Goal: Task Accomplishment & Management: Complete application form

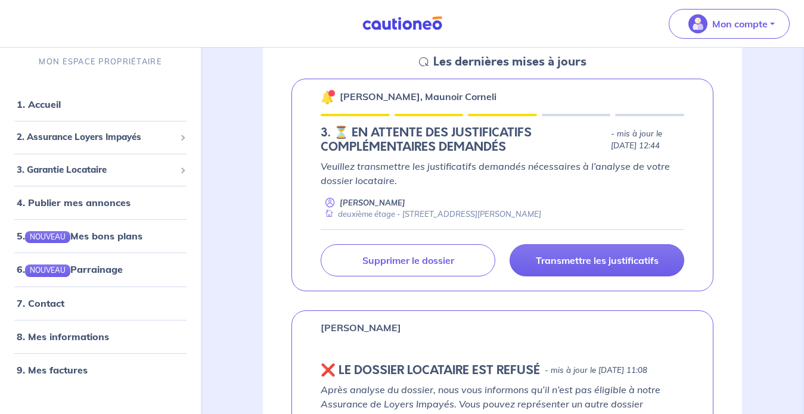
scroll to position [186, 0]
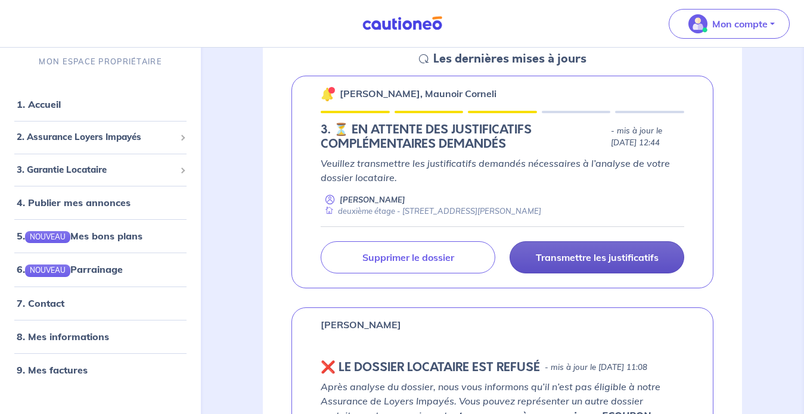
click at [569, 259] on p "Transmettre les justificatifs" at bounding box center [597, 257] width 123 height 12
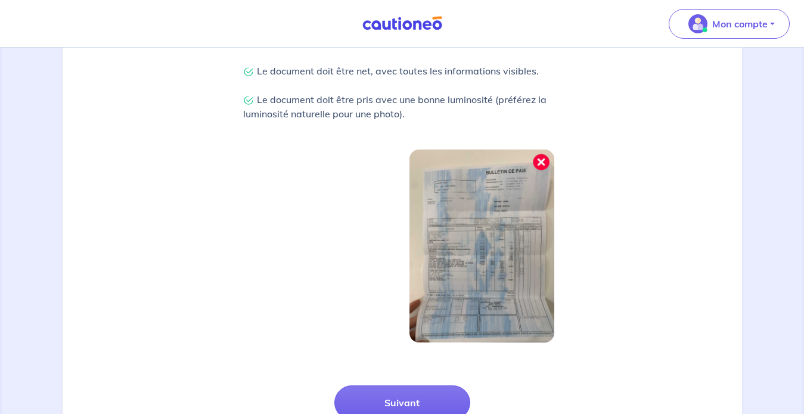
scroll to position [403, 0]
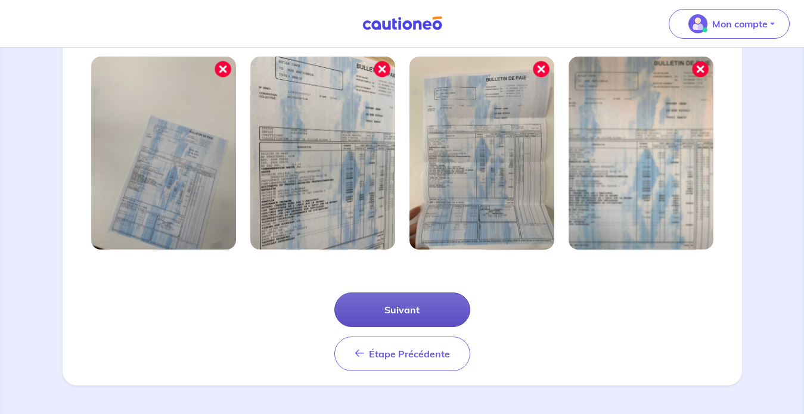
click at [387, 307] on button "Suivant" at bounding box center [402, 310] width 136 height 35
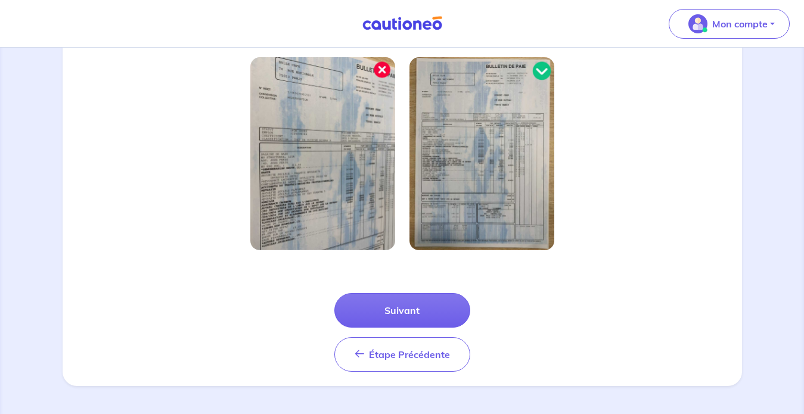
scroll to position [346, 0]
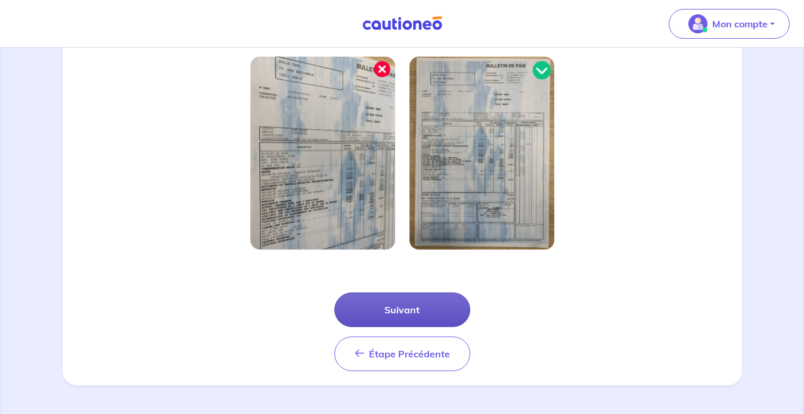
click at [393, 309] on button "Suivant" at bounding box center [402, 310] width 136 height 35
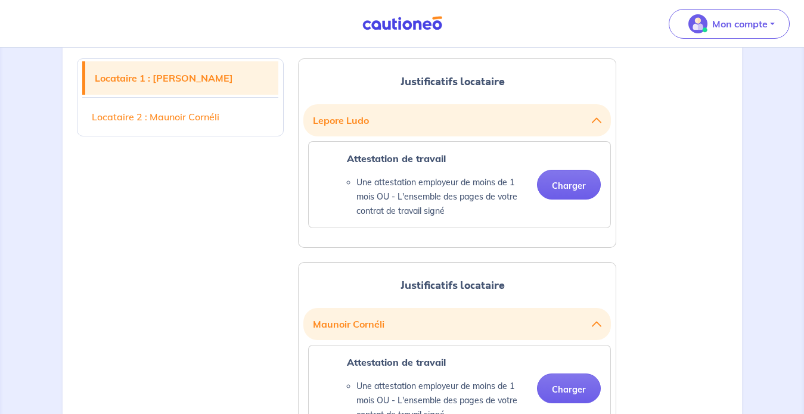
scroll to position [310, 0]
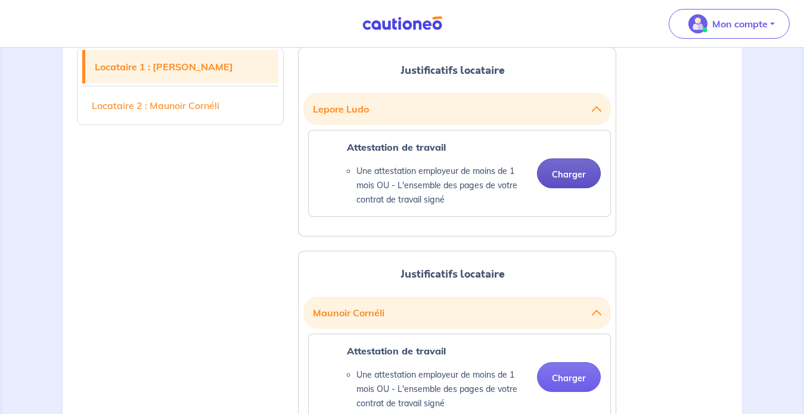
click at [568, 175] on button "Charger" at bounding box center [569, 173] width 64 height 30
click at [567, 176] on button "Charger" at bounding box center [569, 173] width 64 height 30
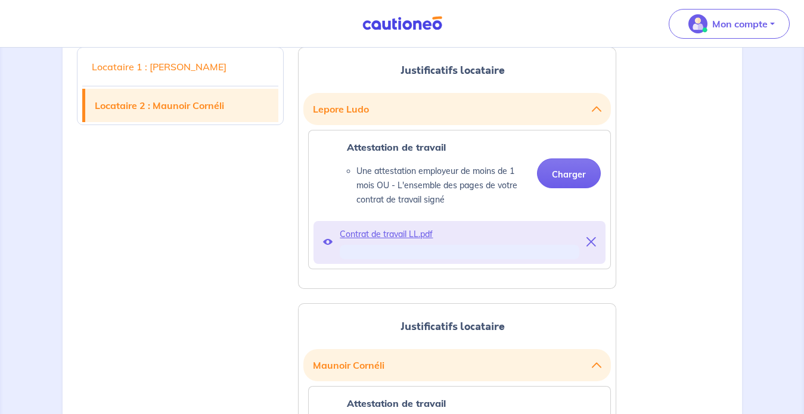
scroll to position [435, 0]
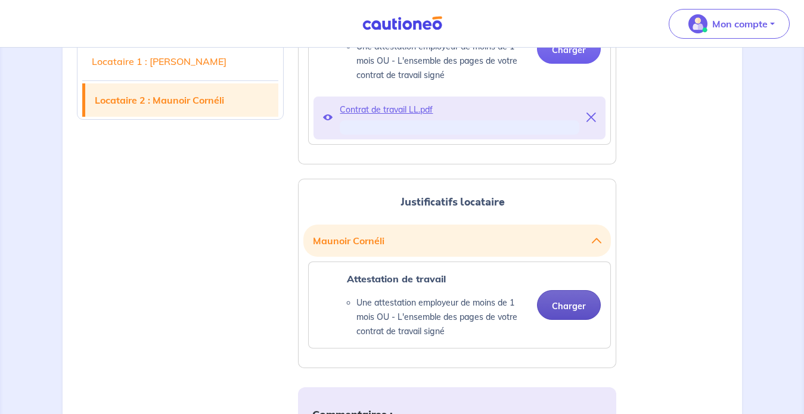
click at [555, 306] on button "Charger" at bounding box center [569, 305] width 64 height 30
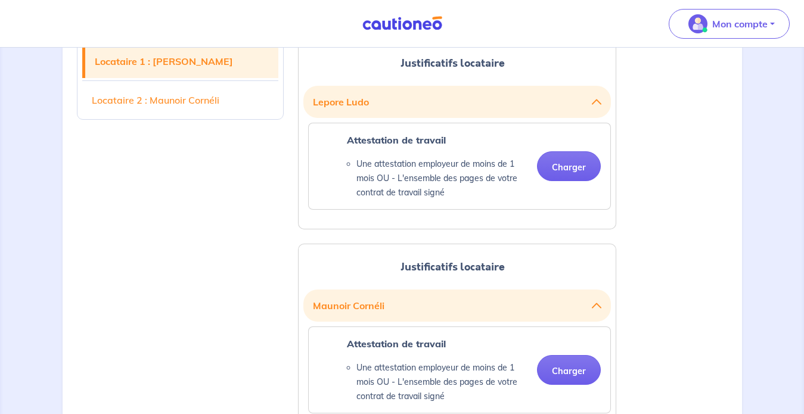
scroll to position [257, 0]
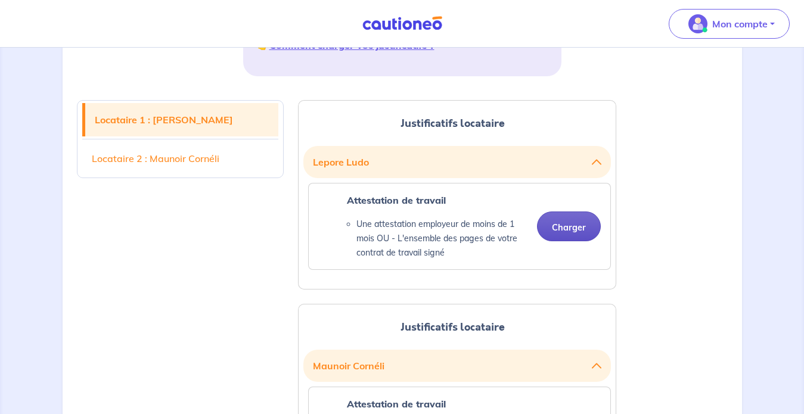
click at [579, 223] on button "Charger" at bounding box center [569, 227] width 64 height 30
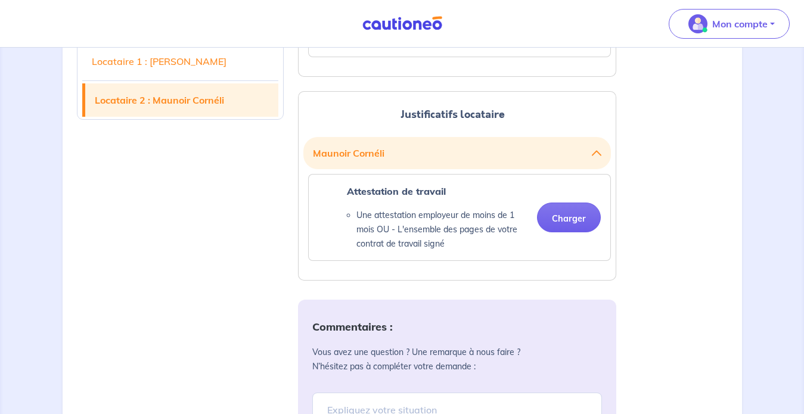
scroll to position [444, 0]
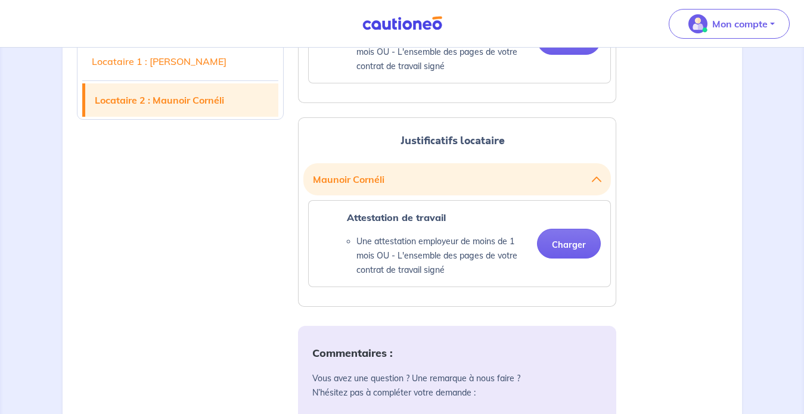
click at [592, 176] on icon "button" at bounding box center [597, 180] width 10 height 10
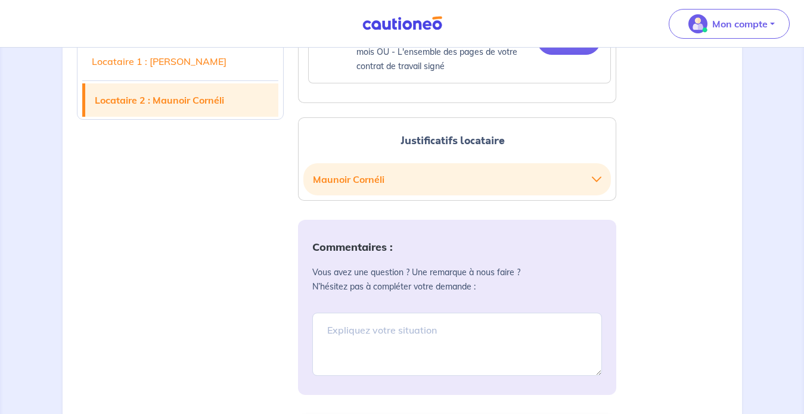
click at [596, 179] on icon "button" at bounding box center [597, 180] width 10 height 10
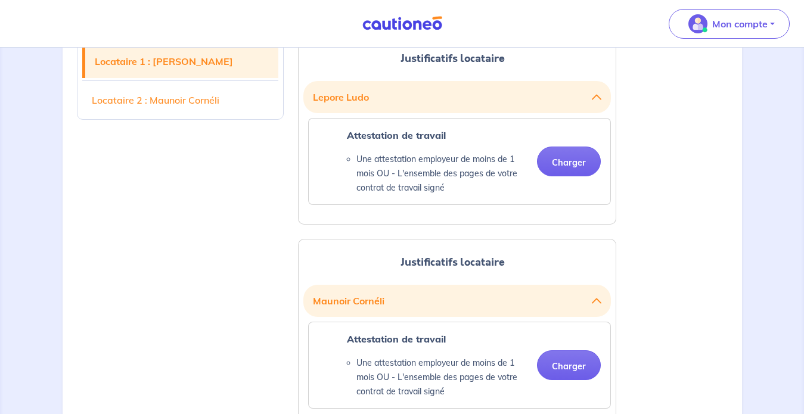
scroll to position [319, 0]
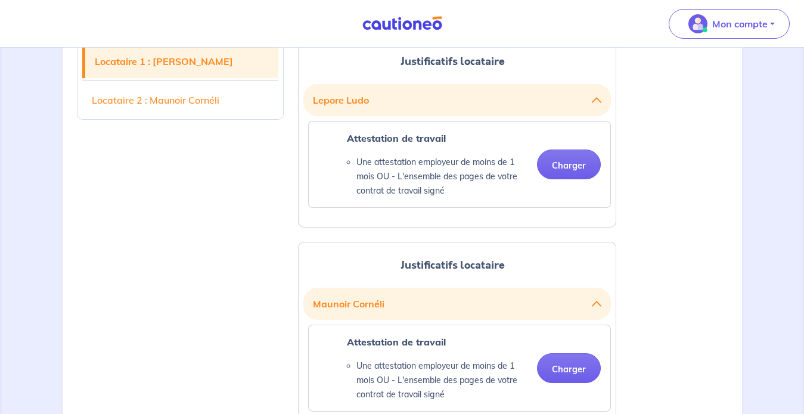
click at [599, 99] on icon "button" at bounding box center [597, 100] width 10 height 10
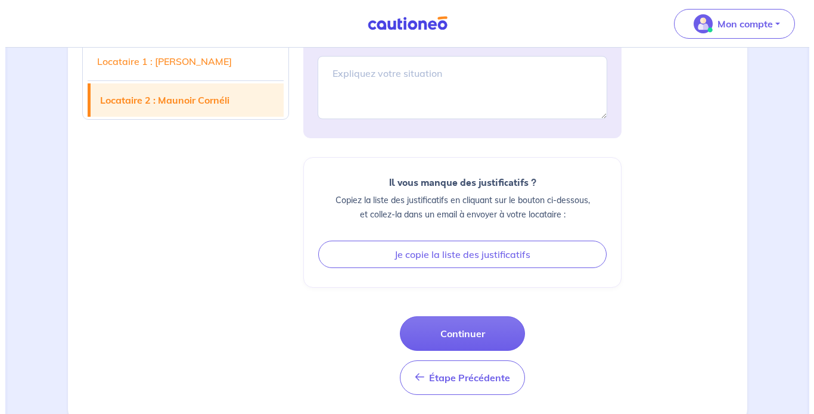
scroll to position [710, 0]
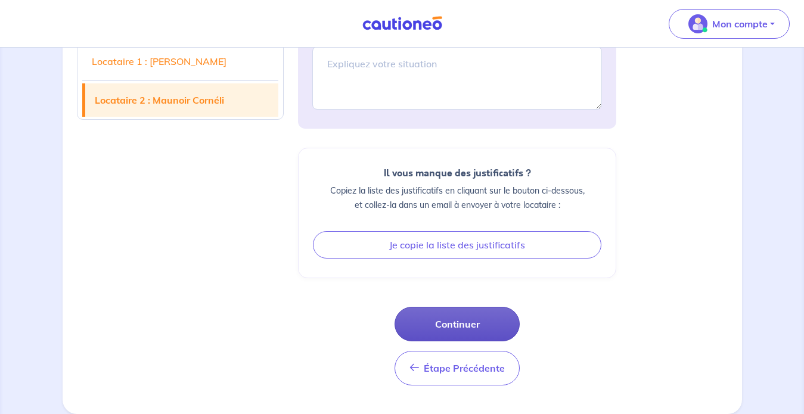
click at [440, 329] on button "Continuer" at bounding box center [456, 324] width 125 height 35
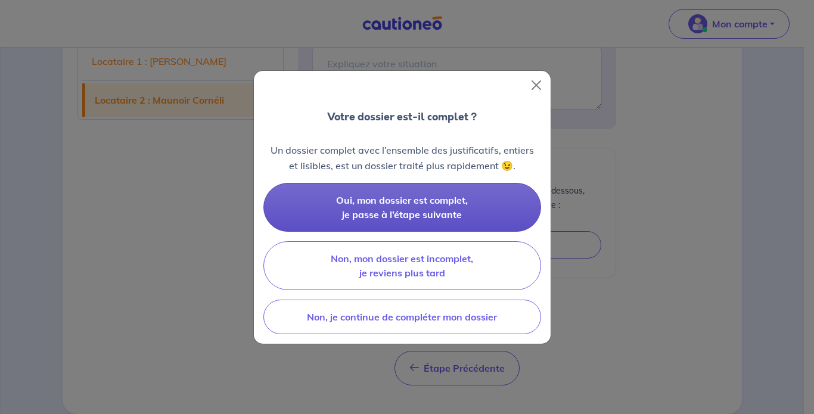
click at [411, 203] on span "Oui, mon dossier est complet, je passe à l’étape suivante" at bounding box center [402, 207] width 132 height 26
